Goal: Task Accomplishment & Management: Complete application form

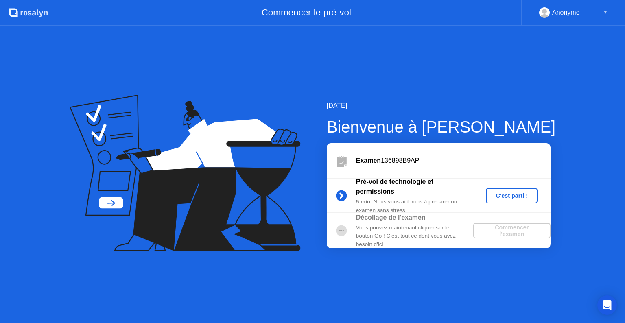
click at [504, 193] on div "C'est parti !" at bounding box center [511, 196] width 45 height 7
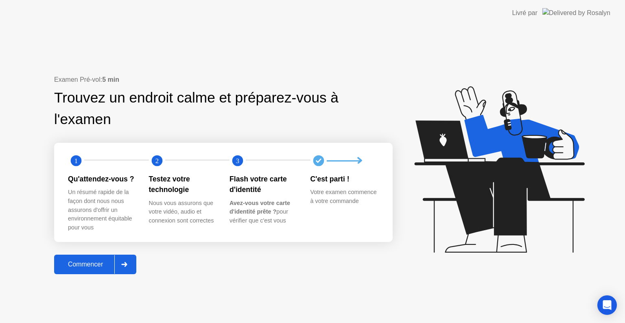
click at [106, 267] on div "Commencer" at bounding box center [86, 264] width 58 height 7
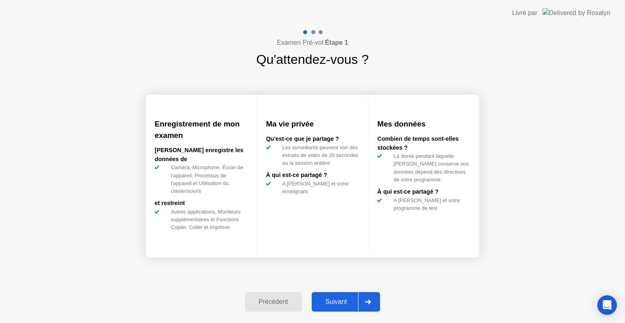
click at [335, 306] on div "Suivant" at bounding box center [336, 301] width 44 height 7
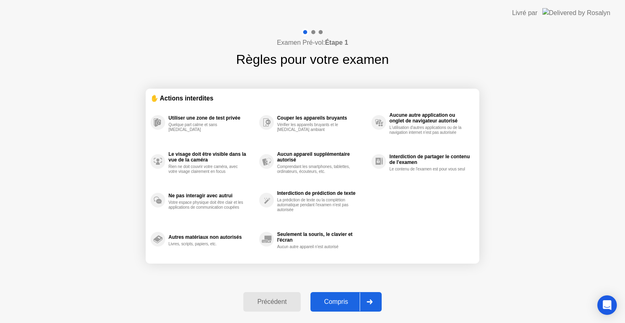
click at [324, 300] on div "Compris" at bounding box center [336, 301] width 47 height 7
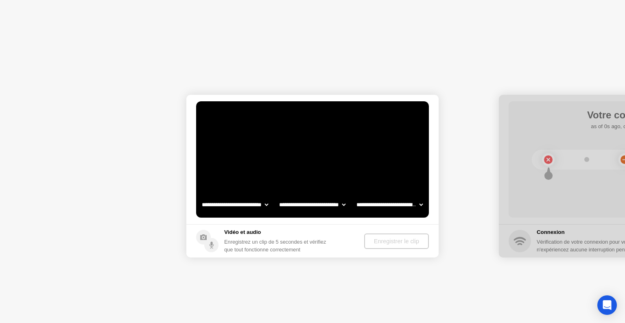
select select "**********"
select select "*******"
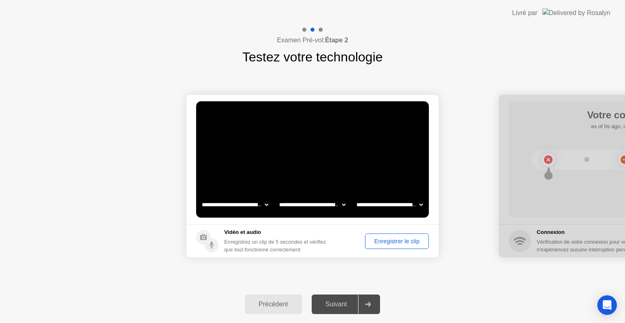
click at [391, 238] on div "Enregistrer le clip" at bounding box center [397, 241] width 58 height 7
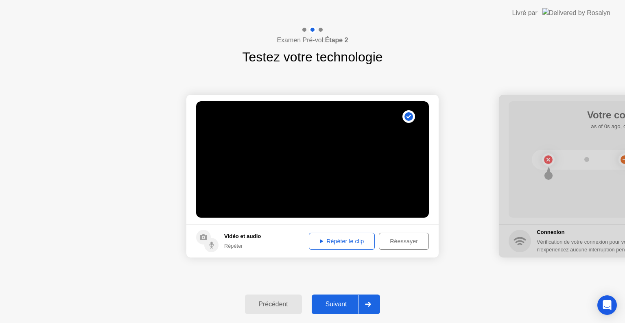
click at [337, 242] on div "Répéter le clip" at bounding box center [342, 241] width 60 height 7
click at [345, 241] on div "Répéter le clip" at bounding box center [342, 241] width 60 height 7
click at [343, 307] on div "Suivant" at bounding box center [336, 304] width 44 height 7
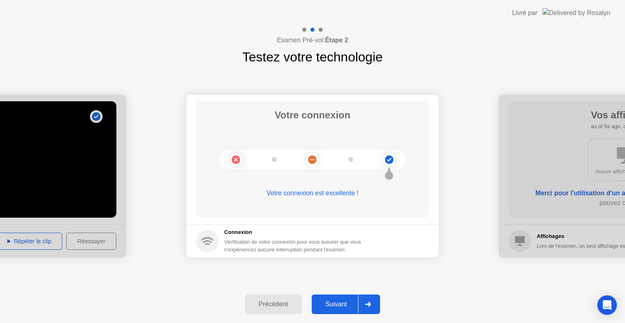
click at [330, 301] on div "Suivant" at bounding box center [336, 304] width 44 height 7
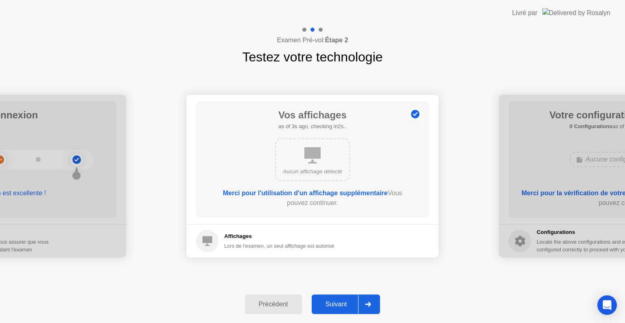
click at [344, 303] on div "Suivant" at bounding box center [336, 304] width 44 height 7
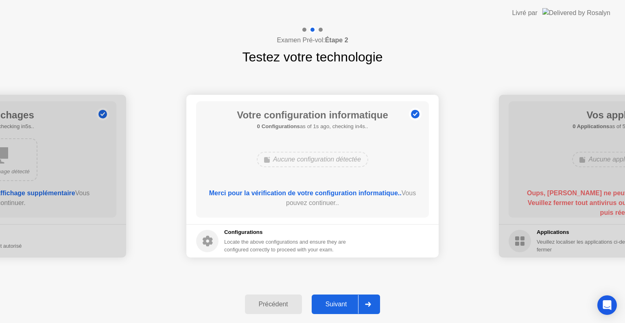
click at [337, 308] on div "Suivant" at bounding box center [336, 304] width 44 height 7
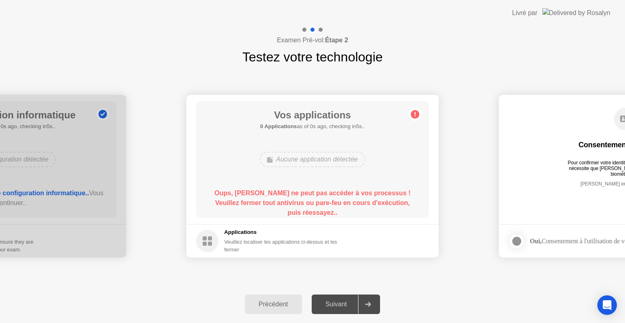
click at [323, 204] on b "Oups, Rosalyn ne peut pas accéder à vos processus ! Veuillez fermer tout antivi…" at bounding box center [313, 203] width 196 height 26
click at [324, 204] on b "Oups, Rosalyn ne peut pas accéder à vos processus ! Veuillez fermer tout antivi…" at bounding box center [313, 203] width 196 height 26
click at [304, 140] on div "Vos applications 0 Applications as of 1s ago, checking in4s.. Aucune applicatio…" at bounding box center [312, 159] width 233 height 116
click at [417, 114] on circle at bounding box center [415, 114] width 9 height 9
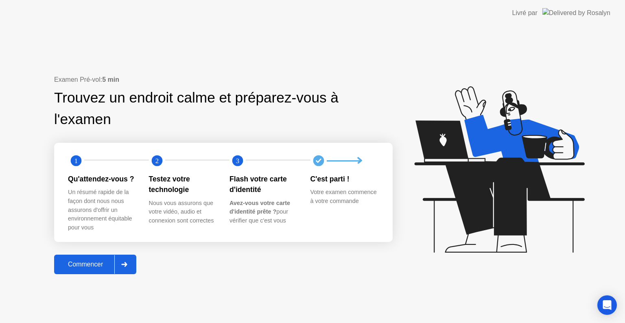
click at [103, 256] on button "Commencer" at bounding box center [95, 265] width 82 height 20
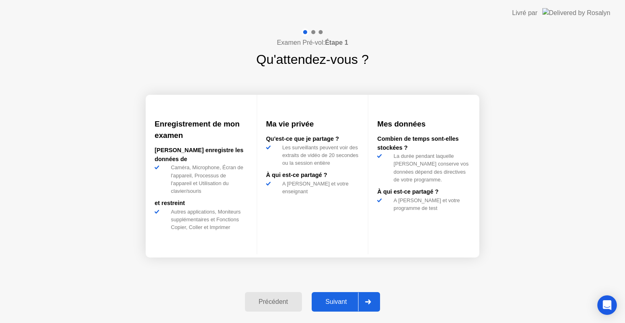
click at [329, 295] on button "Suivant" at bounding box center [346, 302] width 69 height 20
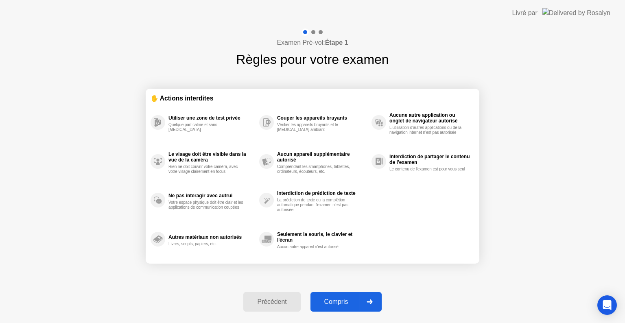
click at [341, 301] on div "Compris" at bounding box center [336, 301] width 47 height 7
select select "**********"
select select "*******"
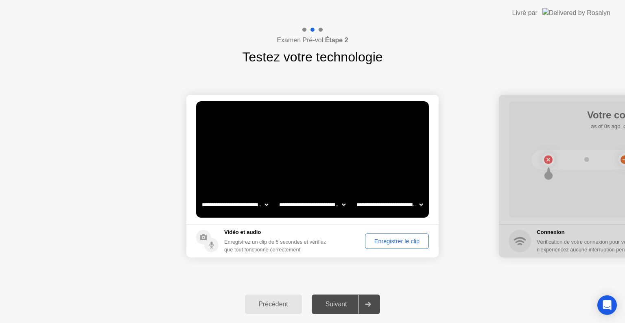
click at [403, 244] on div "Enregistrer le clip" at bounding box center [397, 241] width 58 height 7
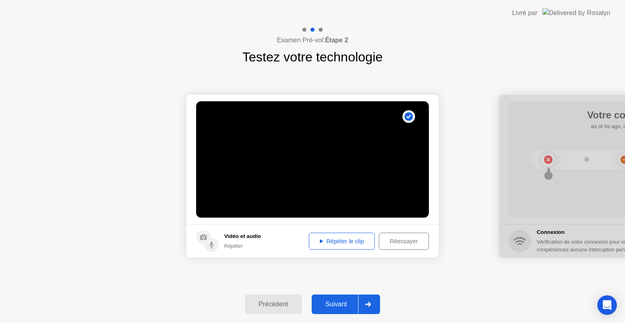
click at [355, 241] on div "Répéter le clip" at bounding box center [342, 241] width 60 height 7
click at [334, 302] on div "Suivant" at bounding box center [336, 304] width 44 height 7
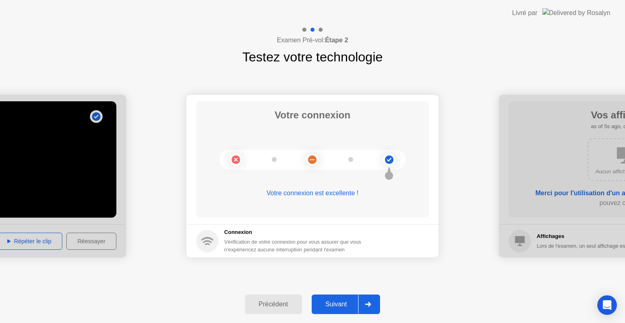
click at [342, 304] on div "Suivant" at bounding box center [336, 304] width 44 height 7
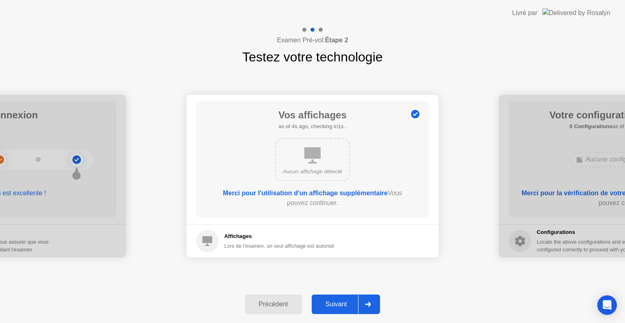
click at [334, 305] on div "Suivant" at bounding box center [336, 304] width 44 height 7
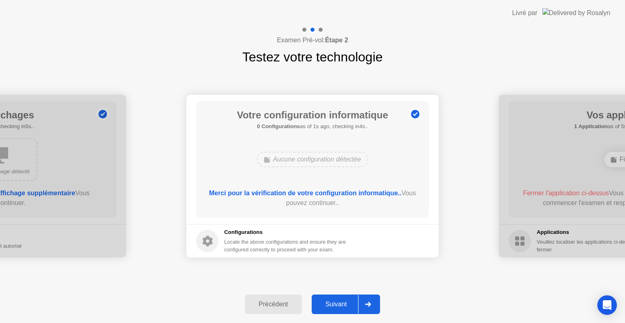
click at [334, 305] on div "Suivant" at bounding box center [336, 304] width 44 height 7
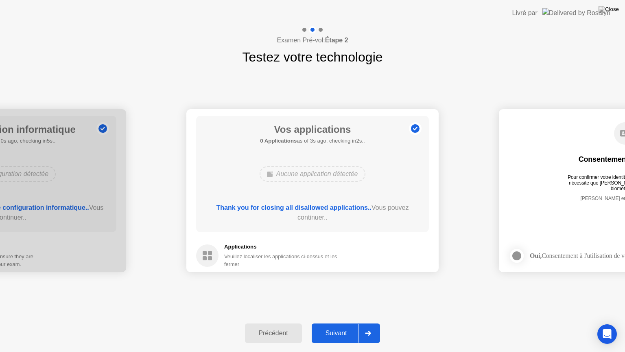
click at [340, 323] on div "Suivant" at bounding box center [336, 332] width 44 height 7
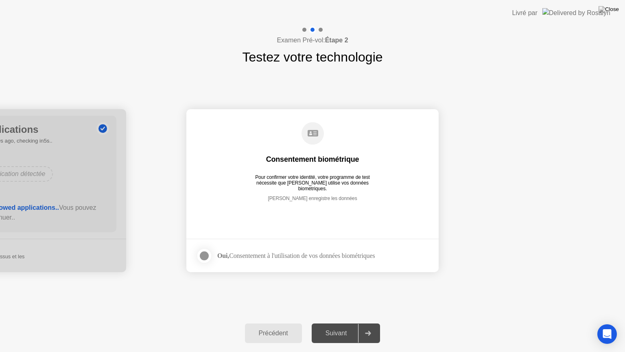
click at [203, 256] on div at bounding box center [204, 256] width 10 height 10
click at [346, 323] on div "Suivant" at bounding box center [336, 332] width 44 height 7
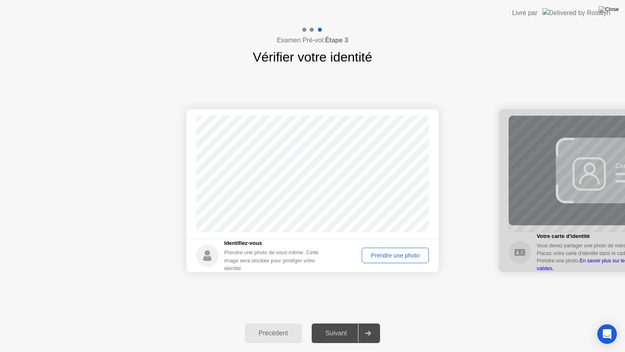
click at [376, 257] on div "Prendre une photo" at bounding box center [395, 255] width 61 height 7
click at [344, 323] on div "Suivant" at bounding box center [336, 332] width 44 height 7
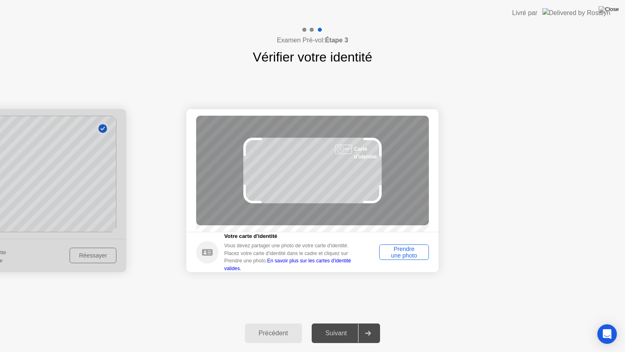
click at [407, 257] on div "Prendre une photo" at bounding box center [404, 251] width 44 height 13
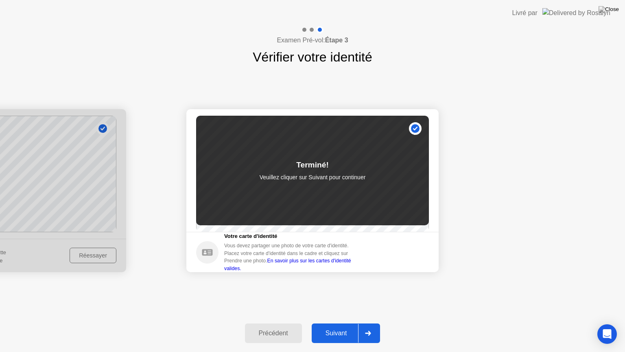
click at [348, 323] on button "Suivant" at bounding box center [346, 333] width 69 height 20
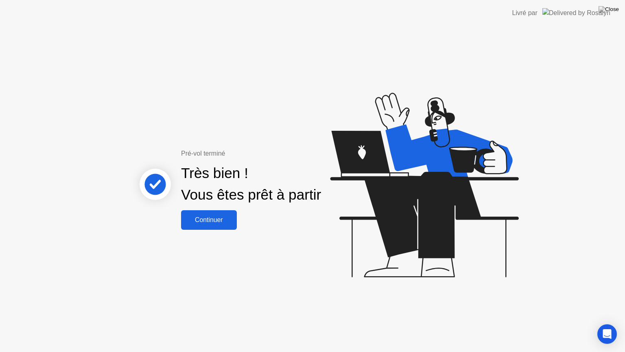
click at [221, 221] on div "Continuer" at bounding box center [209, 219] width 51 height 7
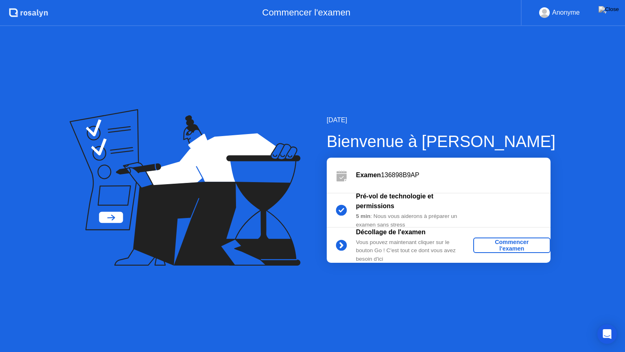
click at [514, 243] on div "Commencer l'examen" at bounding box center [512, 245] width 71 height 13
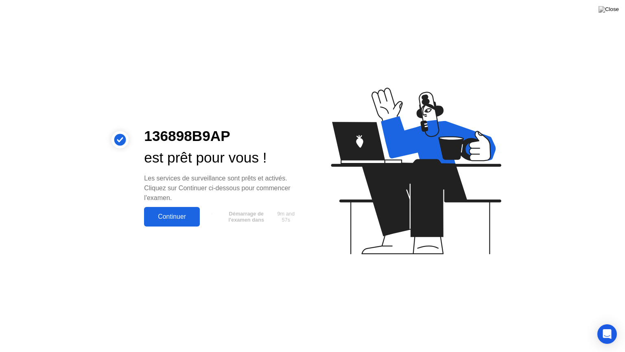
click at [183, 221] on button "Continuer" at bounding box center [172, 217] width 56 height 20
